Goal: Information Seeking & Learning: Learn about a topic

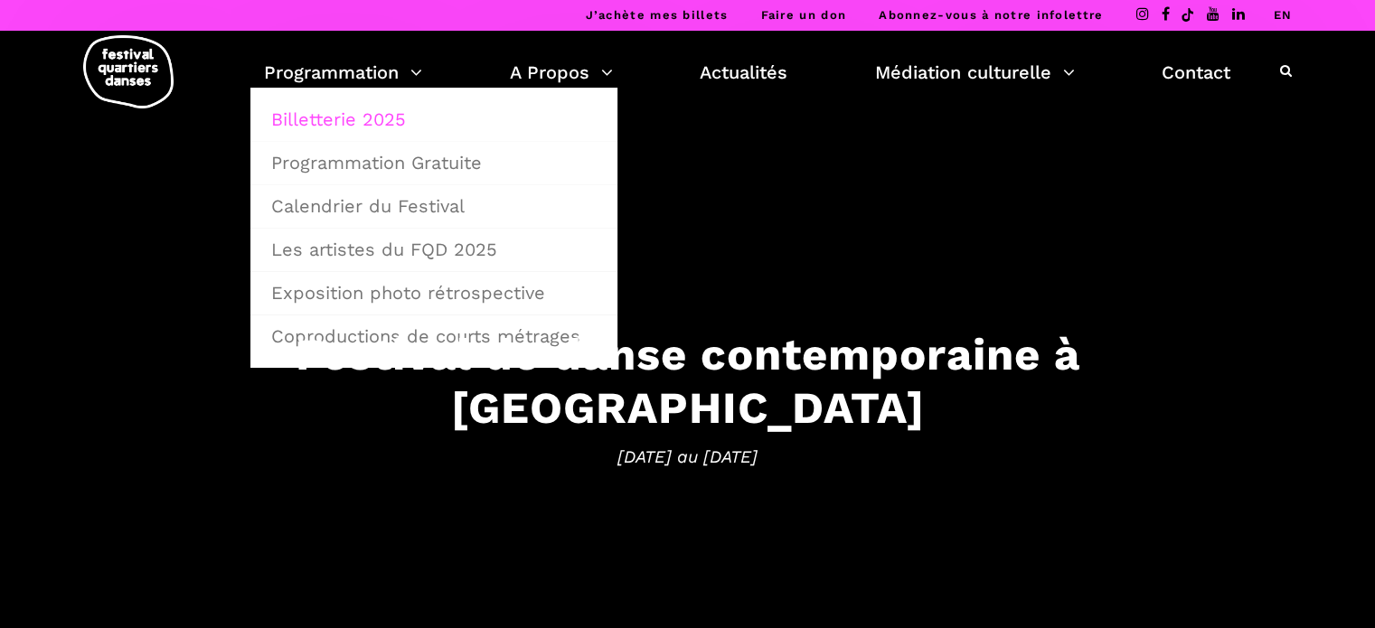
click at [347, 112] on link "Billetterie 2025" at bounding box center [433, 120] width 347 height 42
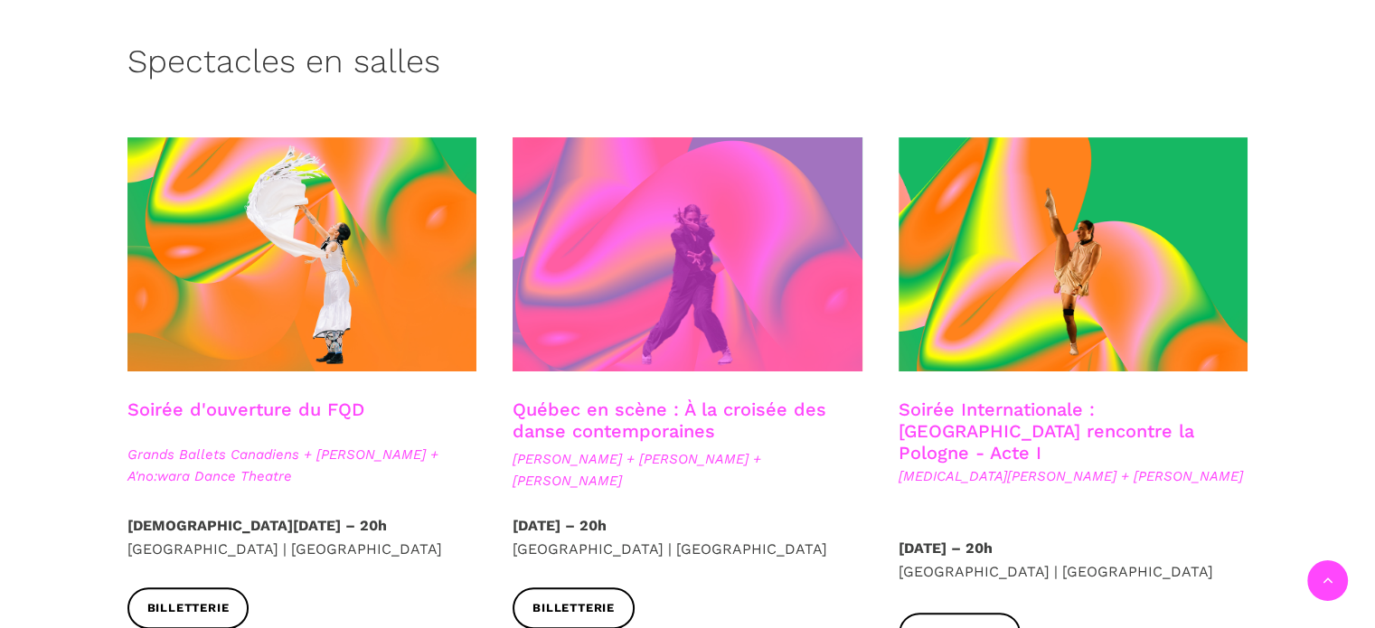
scroll to position [452, 0]
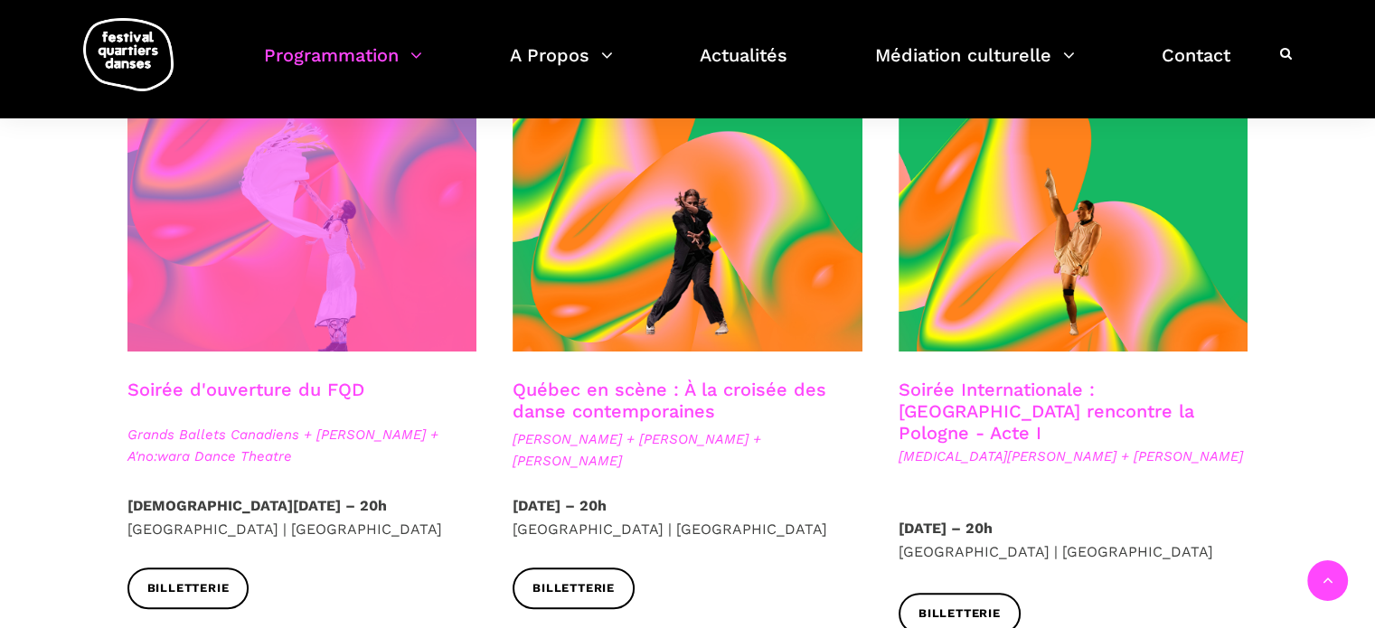
click at [390, 294] on span at bounding box center [302, 235] width 350 height 234
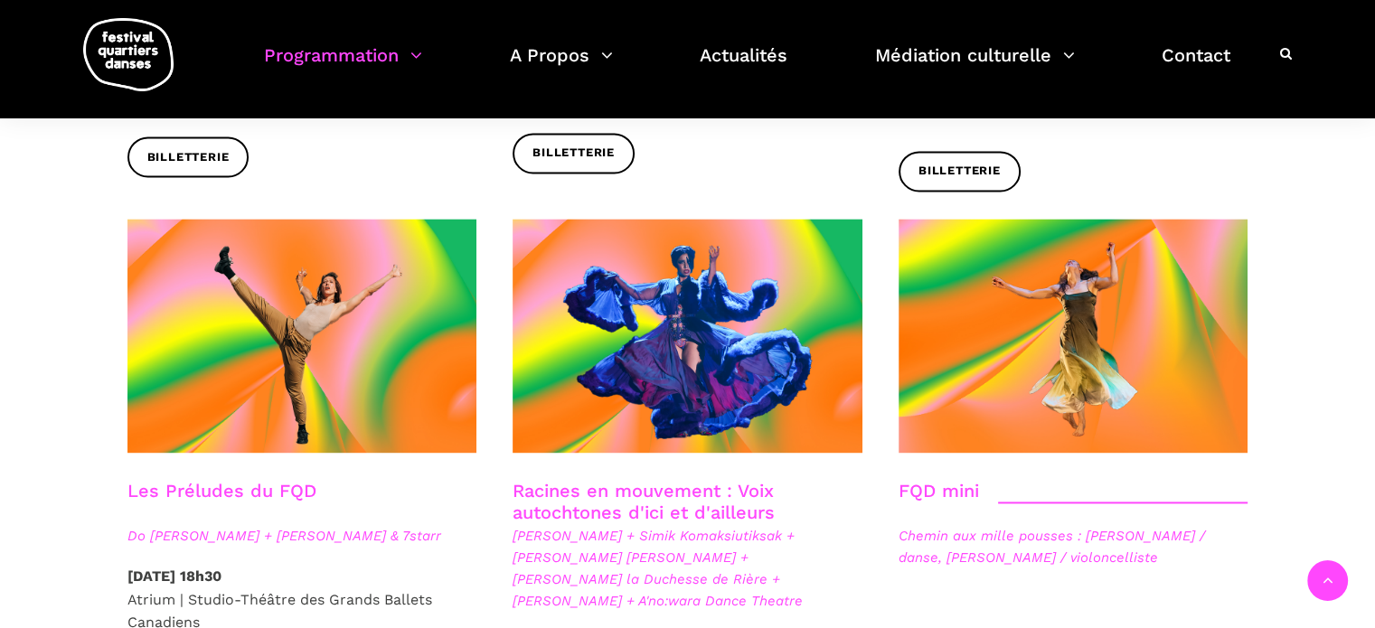
scroll to position [2532, 0]
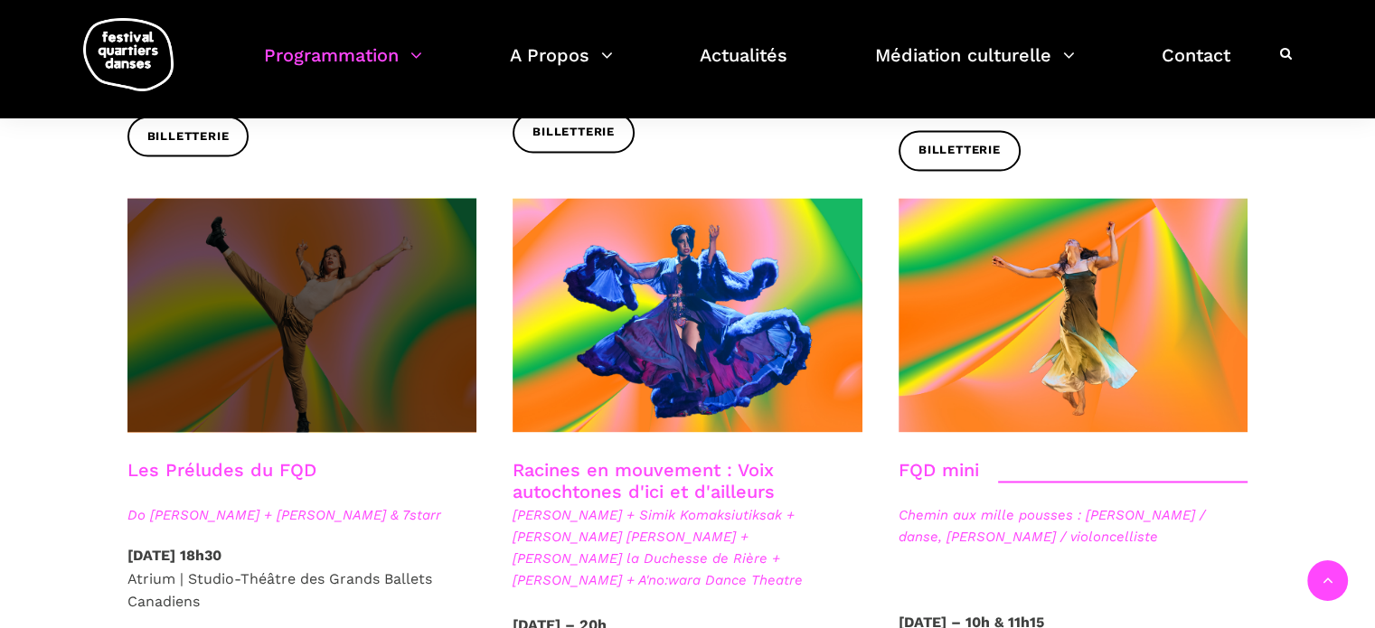
click at [381, 303] on span at bounding box center [302, 315] width 350 height 234
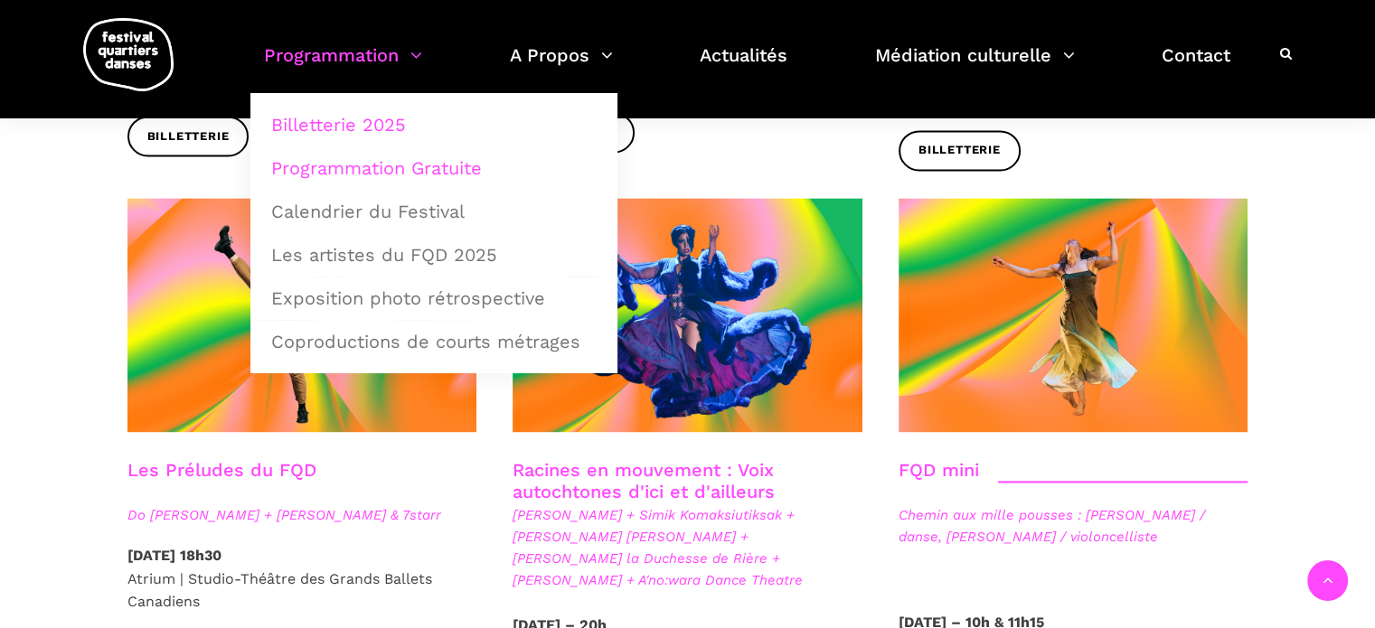
click at [340, 162] on link "Programmation Gratuite" at bounding box center [433, 168] width 347 height 42
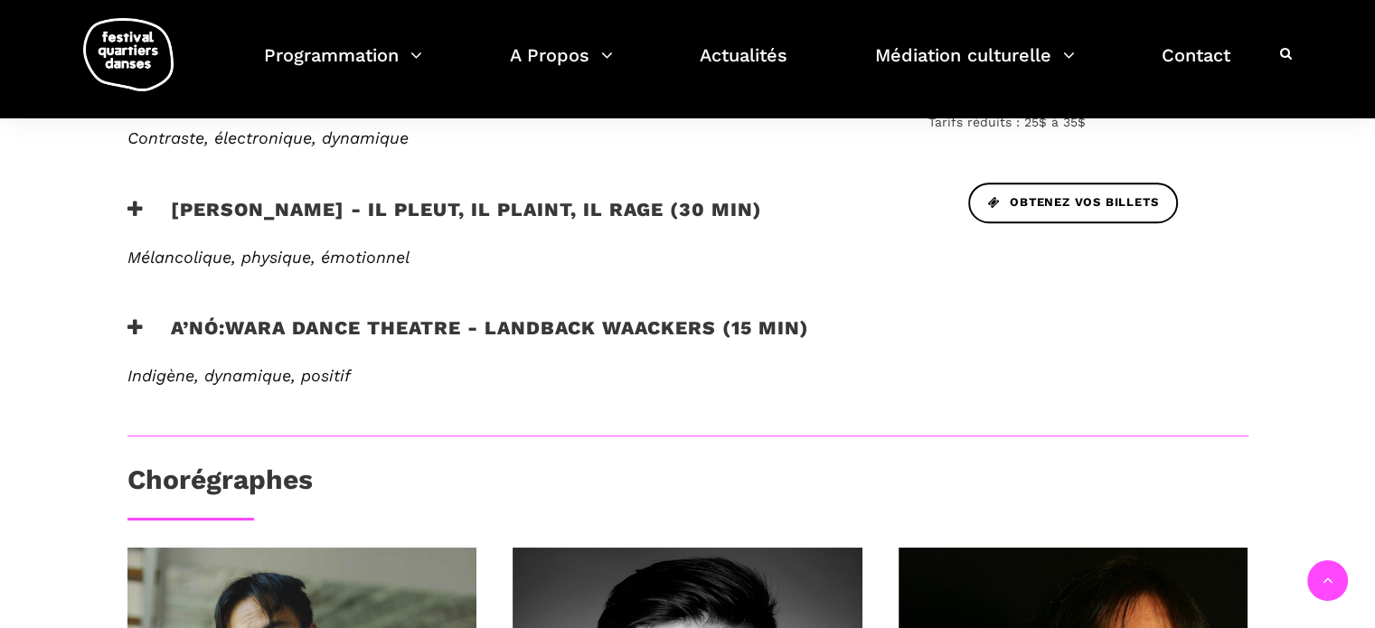
scroll to position [814, 0]
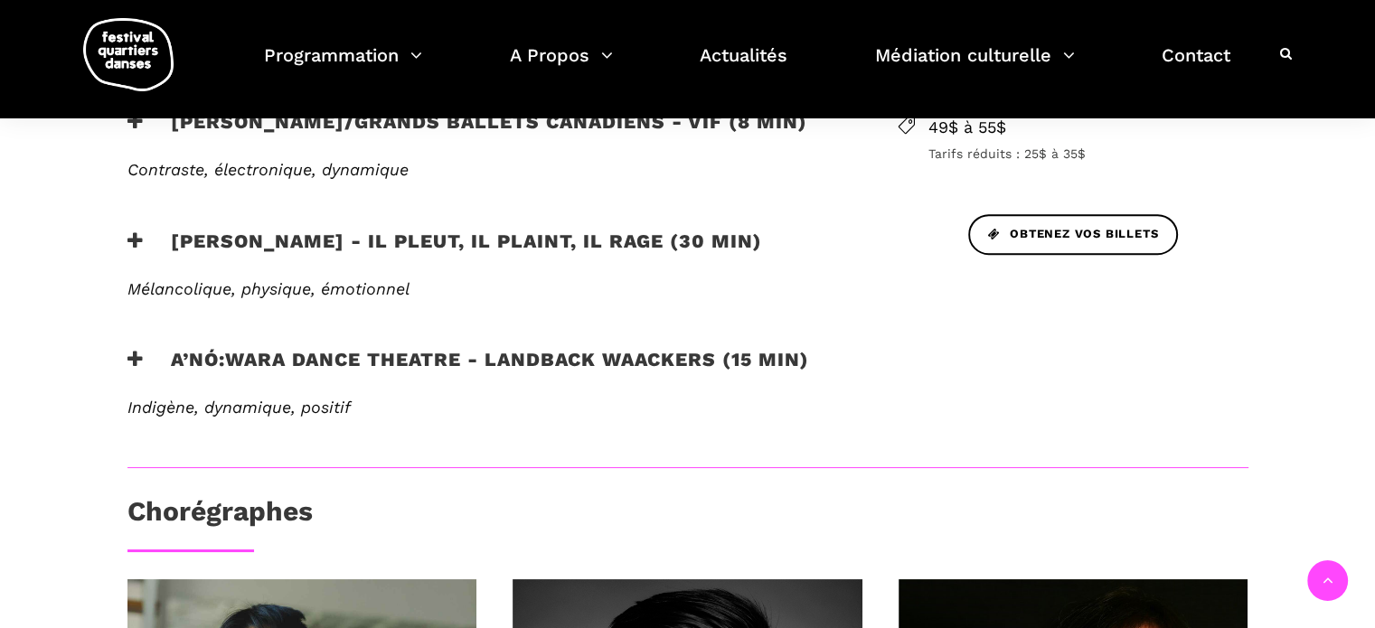
click at [618, 241] on h3 "[PERSON_NAME] - Il pleut, il plaint, il rage (30 min)" at bounding box center [444, 252] width 635 height 45
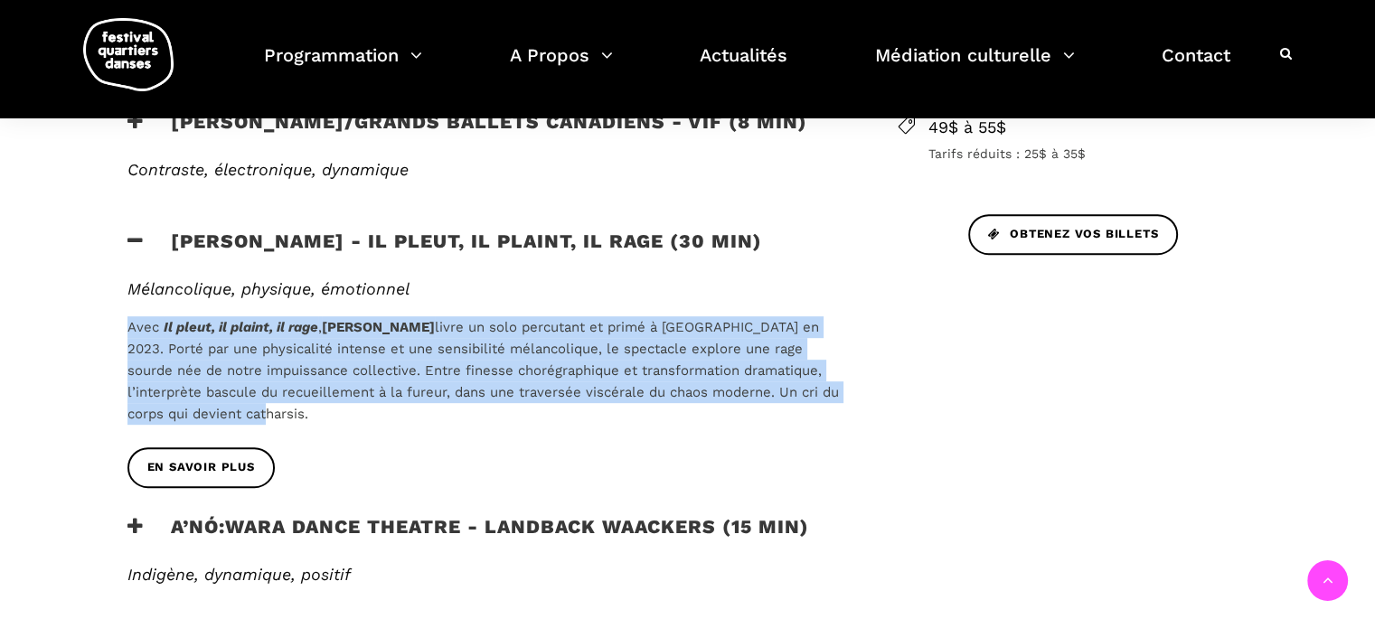
drag, startPoint x: 117, startPoint y: 322, endPoint x: 388, endPoint y: 411, distance: 285.6
click at [388, 411] on div "Mélancolique, physique, émotionnel Avec Il pleut, il plaint, il rage , [PERSON_…" at bounding box center [483, 363] width 749 height 169
copy p "Avec Il pleut, il plaint, il rage , [PERSON_NAME] livre un solo percutant et pr…"
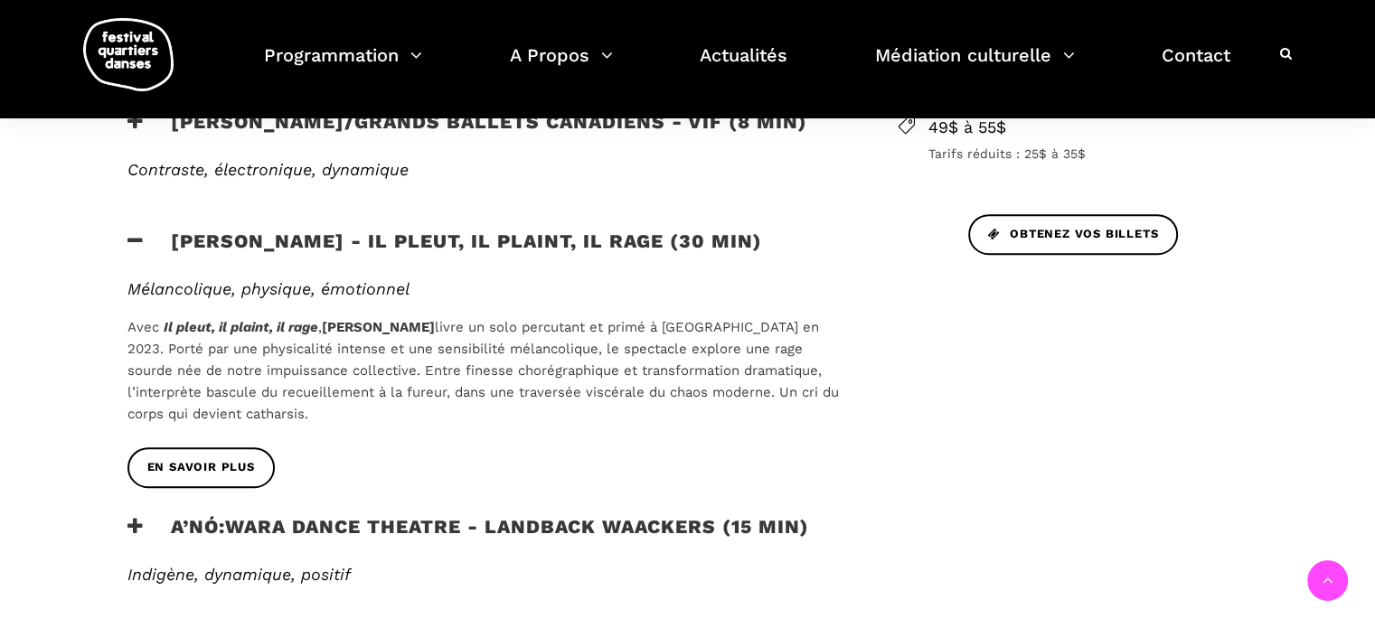
drag, startPoint x: 94, startPoint y: 288, endPoint x: 103, endPoint y: 286, distance: 9.2
click at [94, 288] on div "Au programme Le Festival Quartiers Danses (FQD) vous invite à sa soirée d'ouver…" at bounding box center [688, 497] width 1194 height 1316
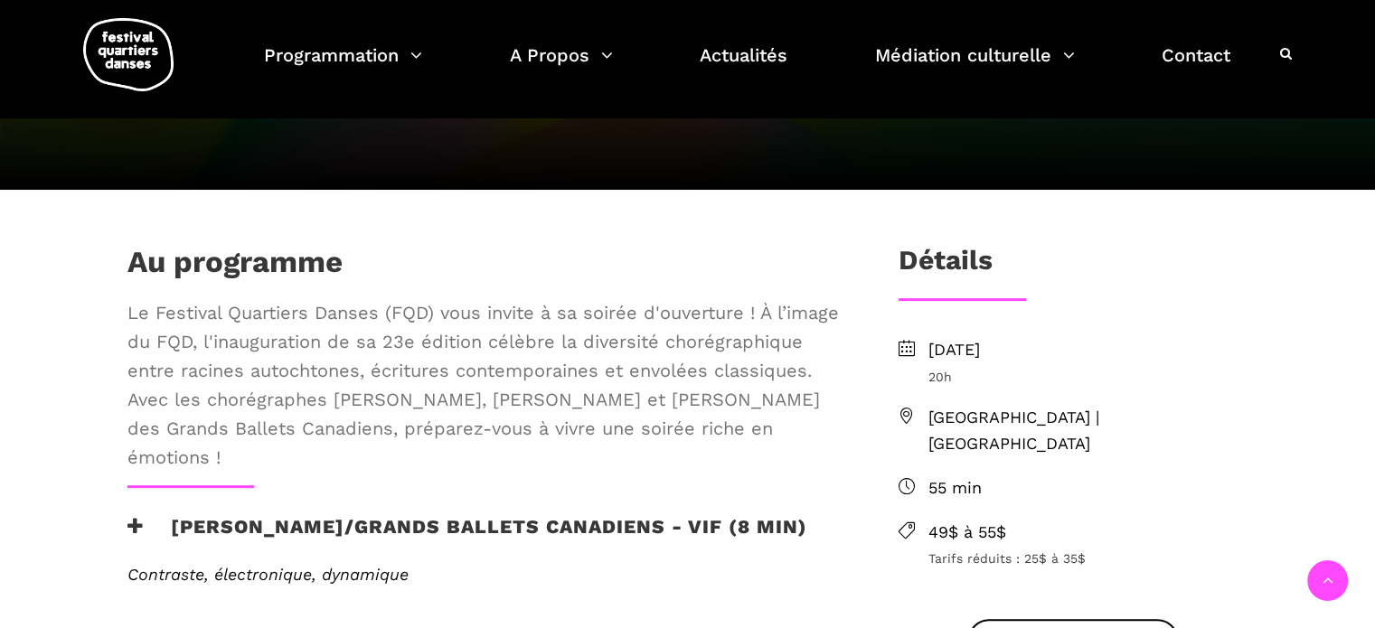
scroll to position [452, 0]
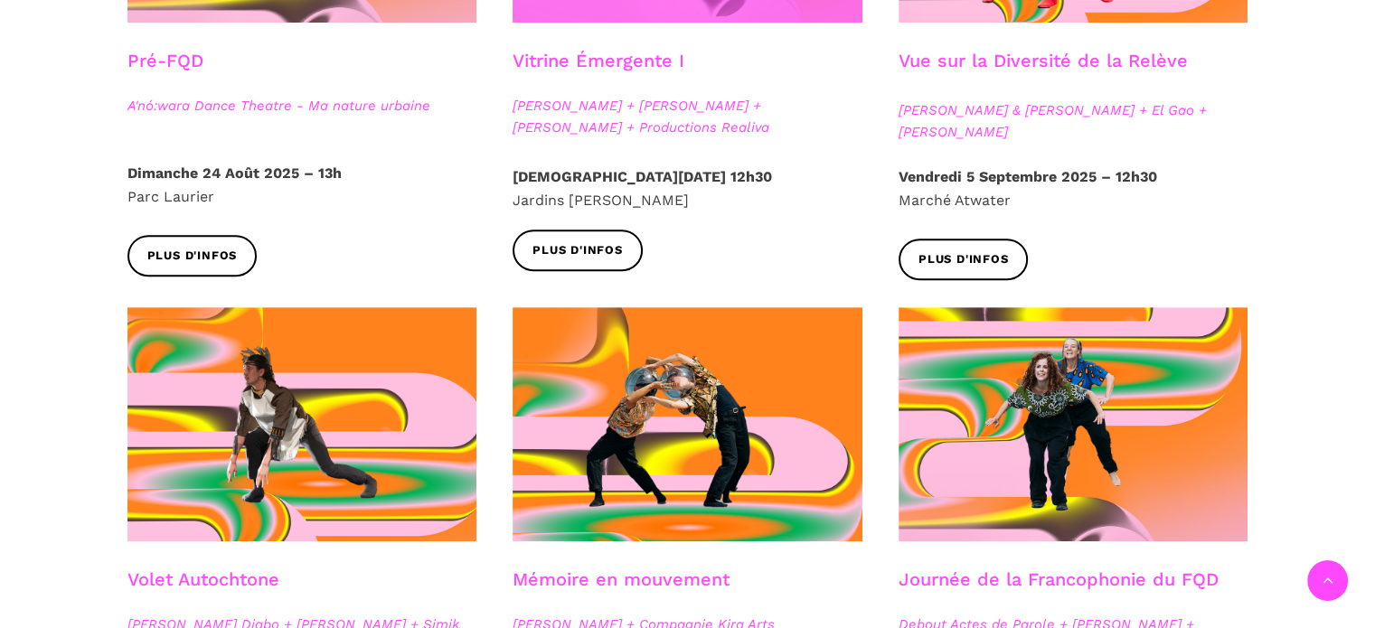
scroll to position [814, 0]
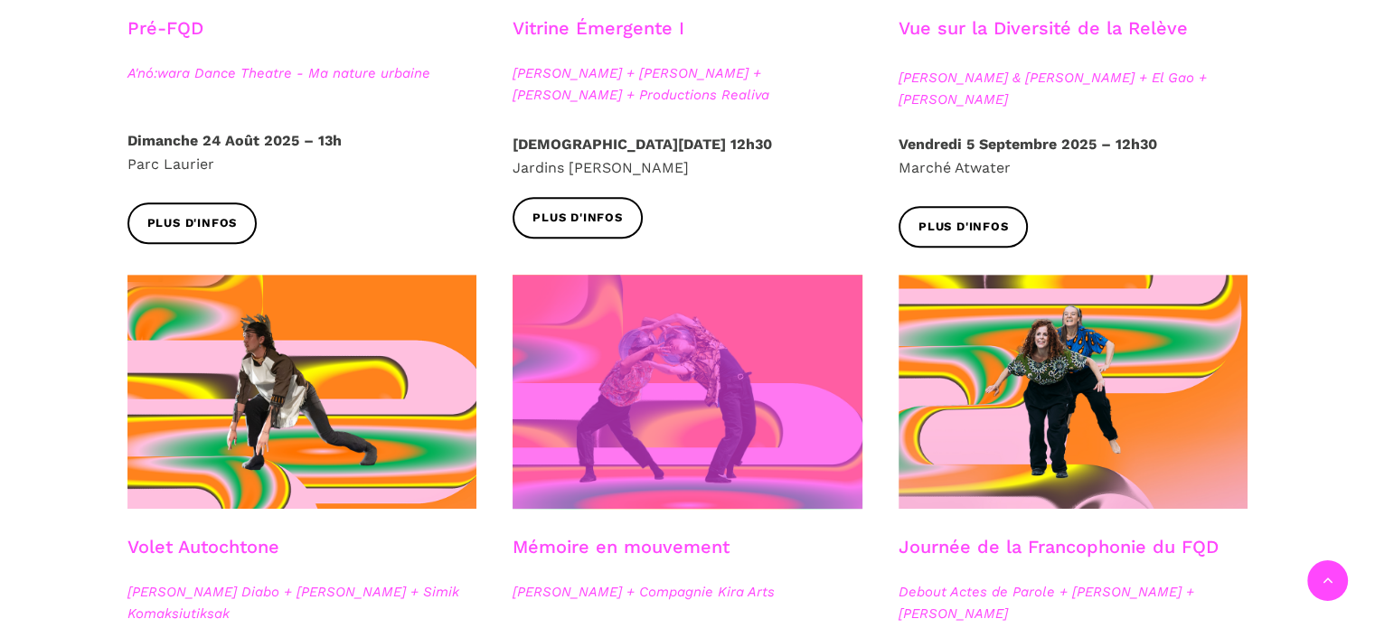
click at [680, 358] on span at bounding box center [688, 392] width 350 height 234
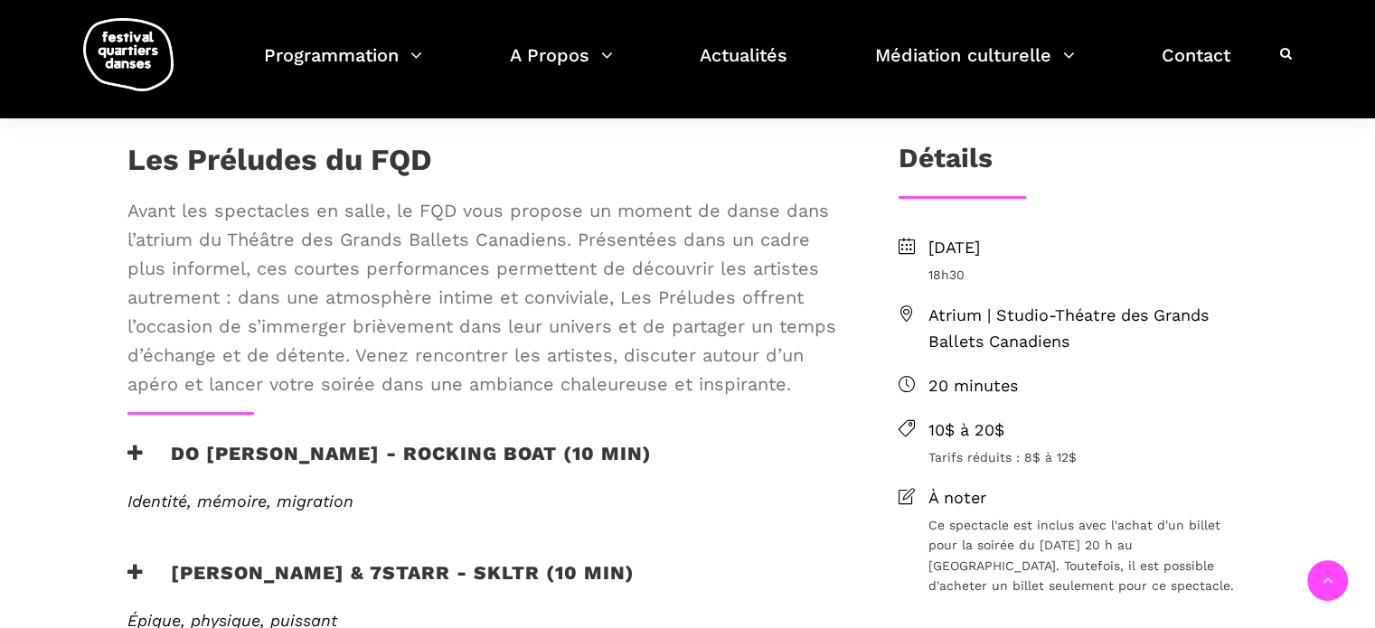
scroll to position [633, 0]
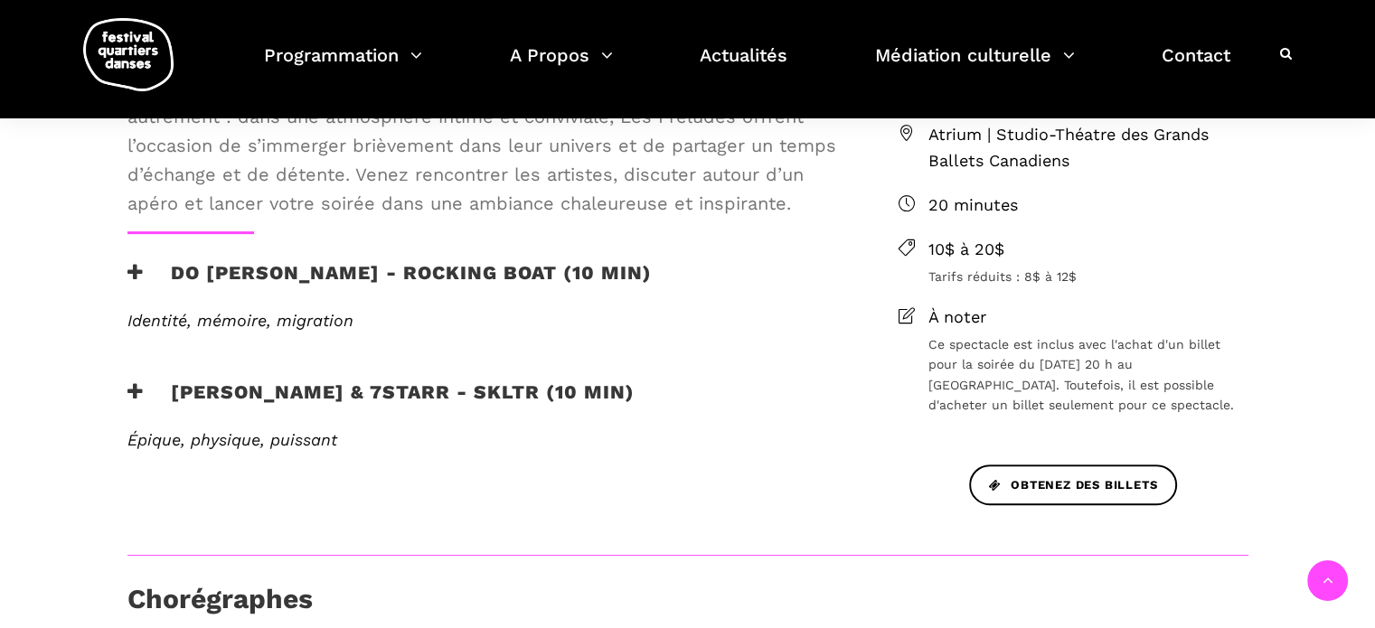
click at [418, 387] on h3 "Charles Brecard & 7starr - SKLTR (10 min)" at bounding box center [380, 403] width 507 height 45
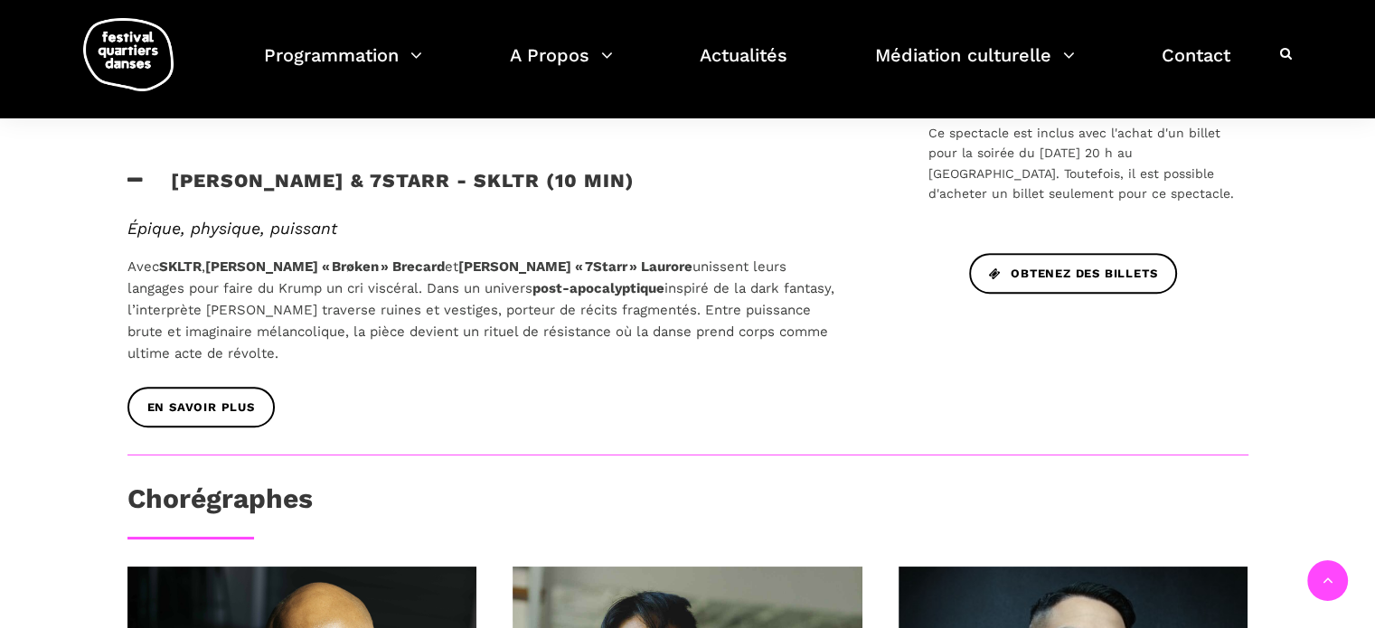
scroll to position [814, 0]
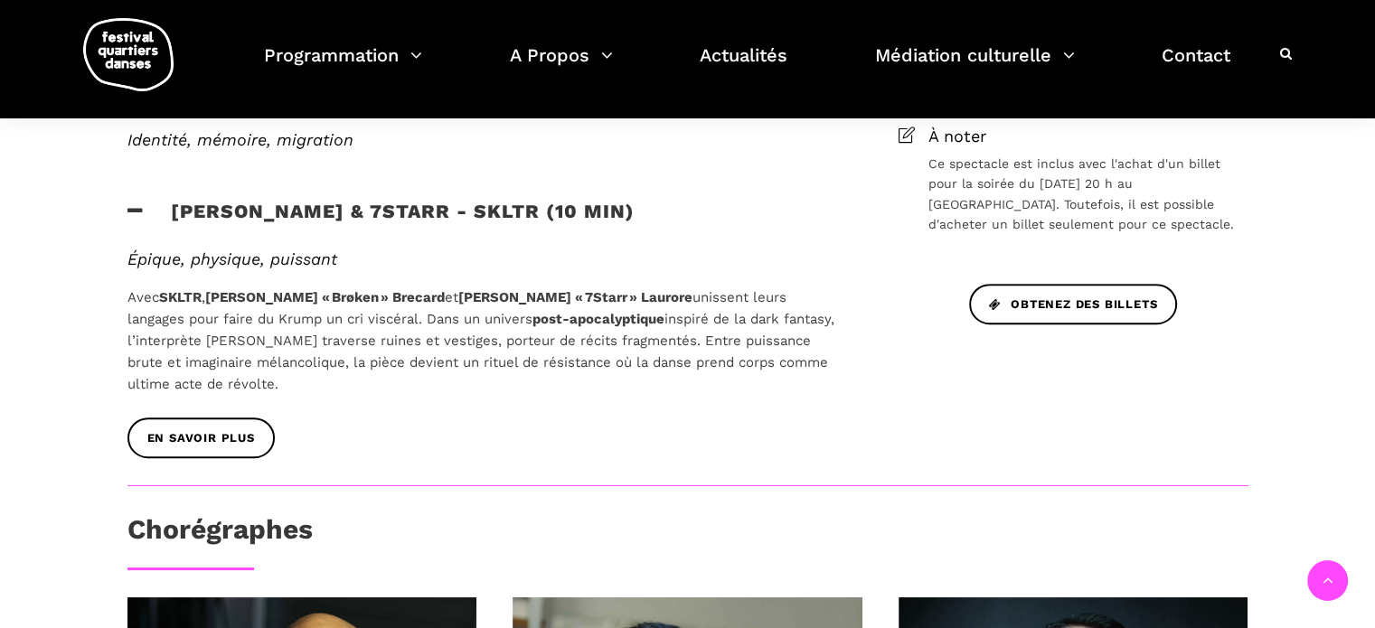
drag, startPoint x: 121, startPoint y: 296, endPoint x: 226, endPoint y: 381, distance: 135.0
click at [226, 381] on div "Épique, physique, puissant Avec SKLTR , Charles « Brøken » Brecard et Vladimir …" at bounding box center [483, 334] width 749 height 169
copy span "Avec SKLTR , Charles « Brøken » Brecard et Vladimir « 7Starr » Laurore unissent…"
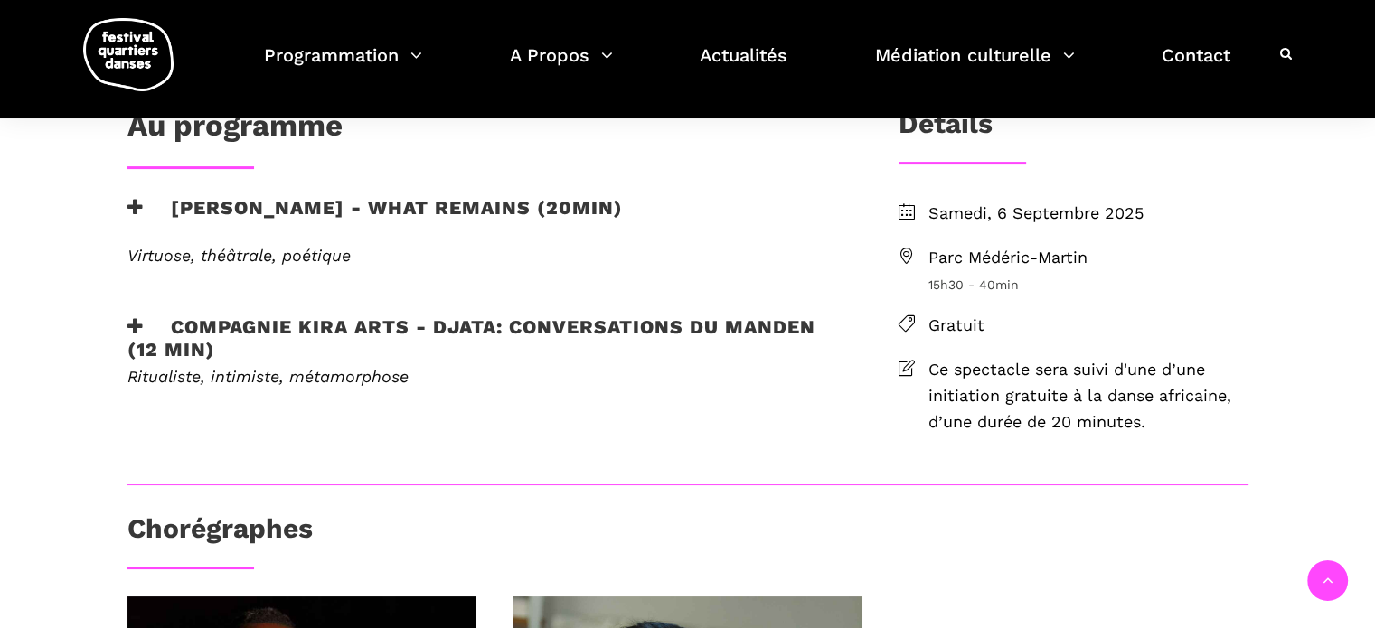
scroll to position [452, 0]
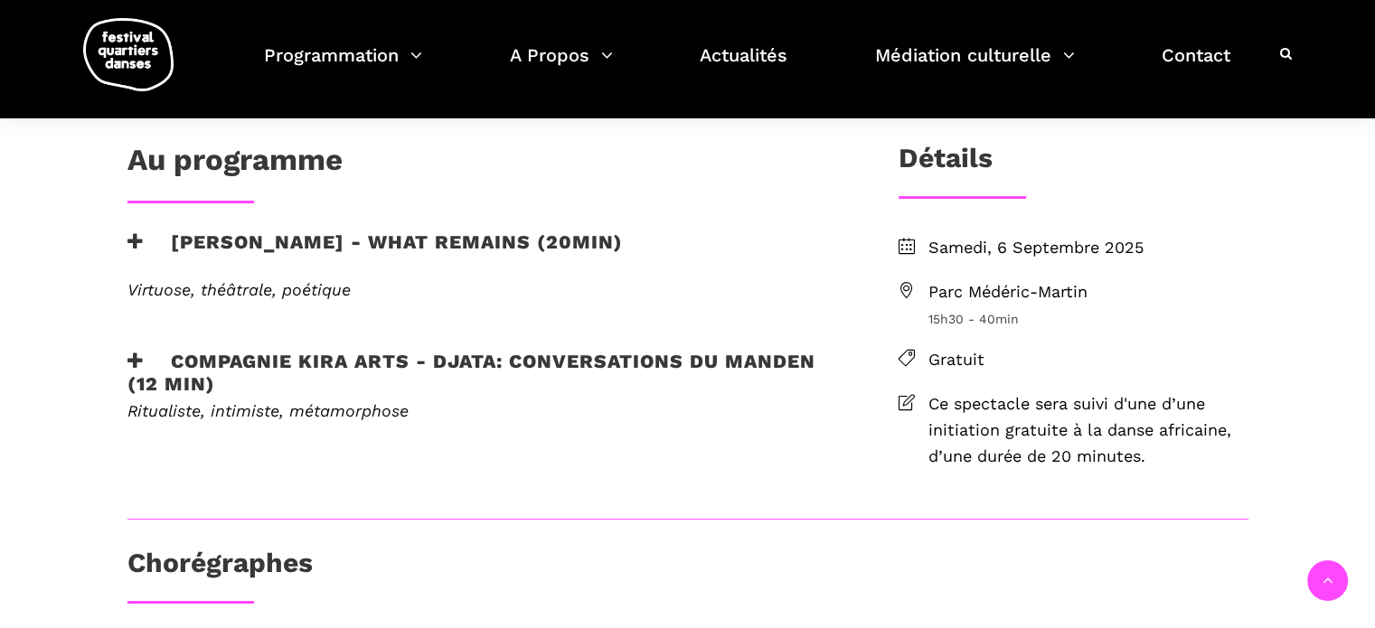
click at [416, 235] on h3 "Charles Brecard - What remains (20min)" at bounding box center [374, 253] width 495 height 45
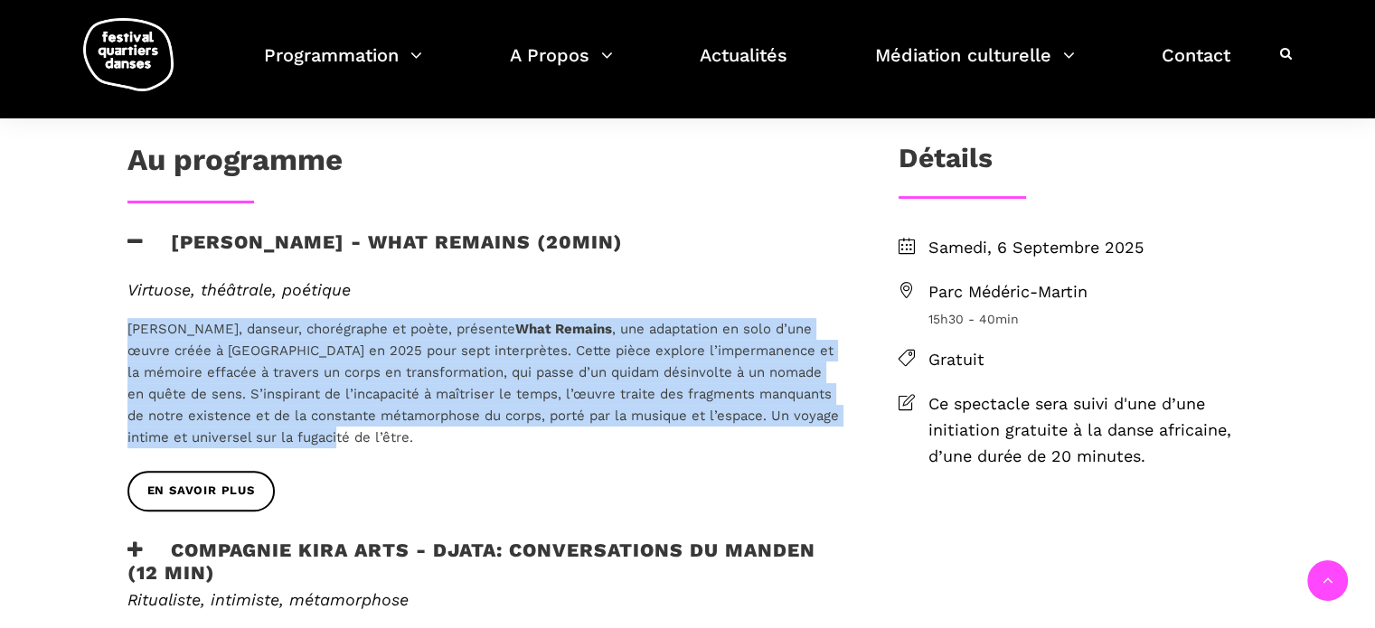
drag, startPoint x: 120, startPoint y: 327, endPoint x: 391, endPoint y: 435, distance: 291.0
click at [391, 435] on div "Virtuose, théâtrale, poétique Charles Brecard, danseur, chorégraphe et poète, p…" at bounding box center [483, 375] width 749 height 191
copy span "Charles Brecard, danseur, chorégraphe et poète, présente What Remains , une ada…"
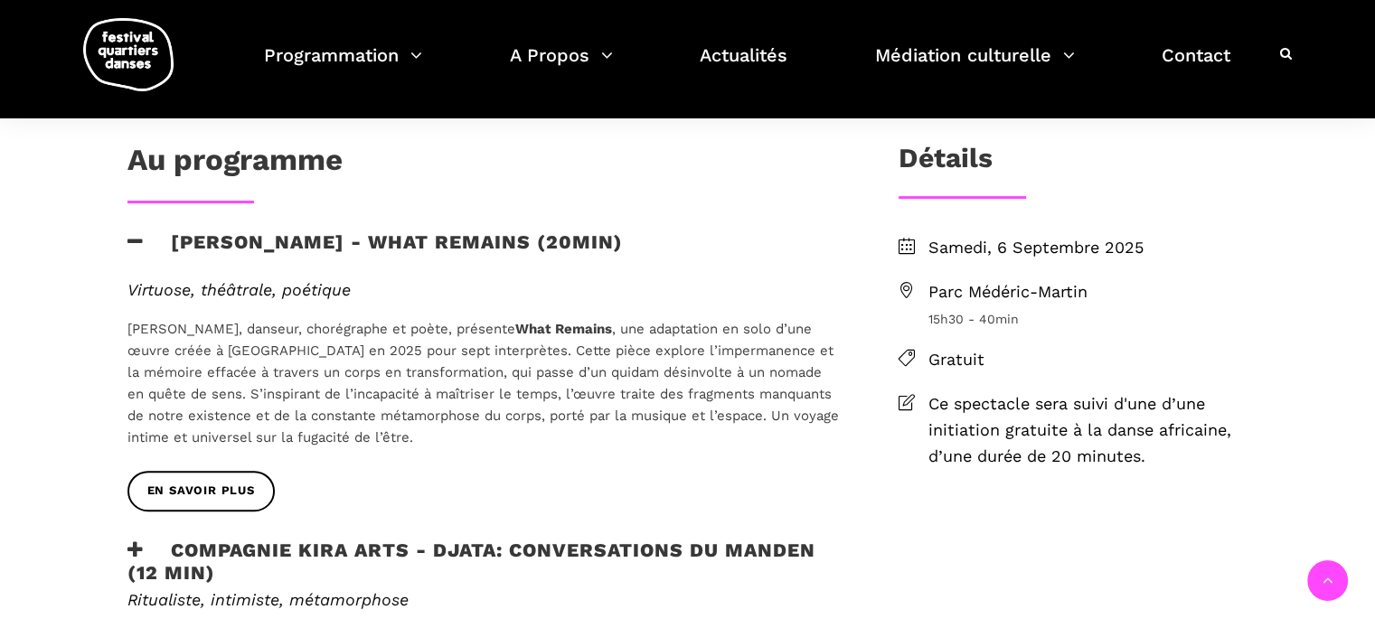
click at [583, 165] on div "Au programme" at bounding box center [483, 164] width 712 height 45
